Goal: Information Seeking & Learning: Stay updated

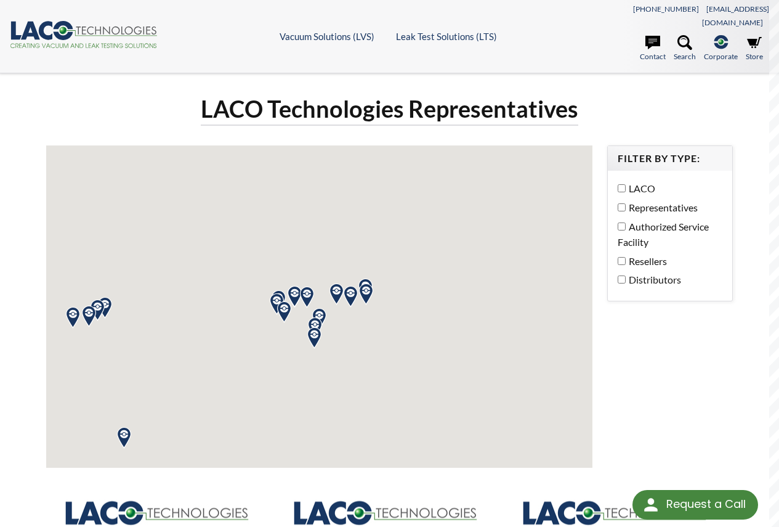
select select "Language Translate Widget"
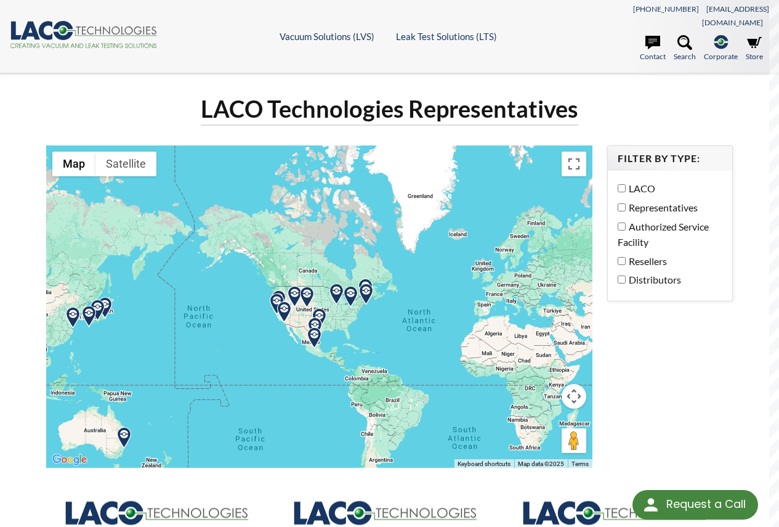
scroll to position [531, 0]
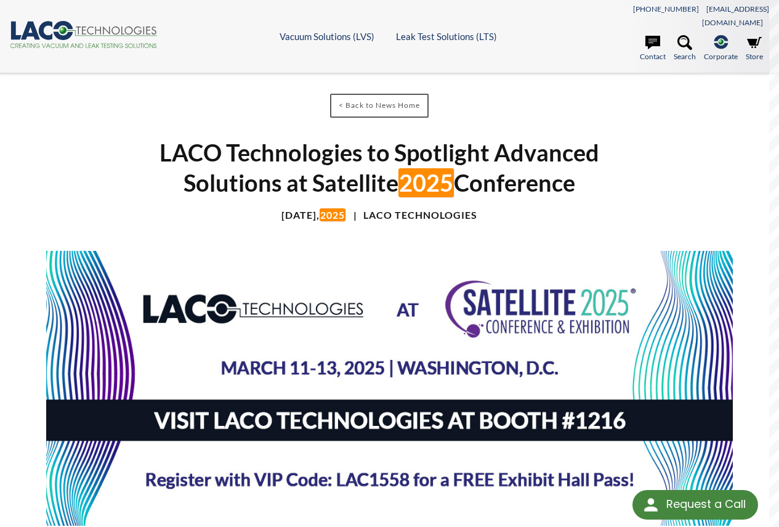
scroll to position [722, 0]
